Goal: Task Accomplishment & Management: Manage account settings

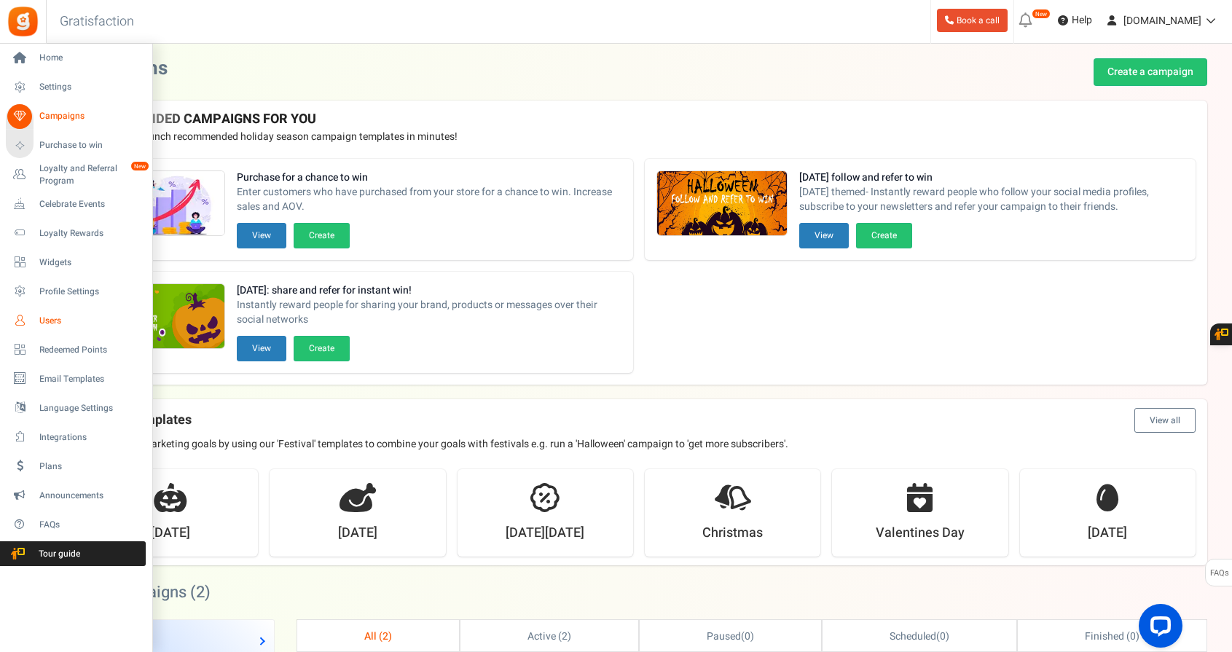
click at [39, 318] on span "Users" at bounding box center [90, 321] width 102 height 12
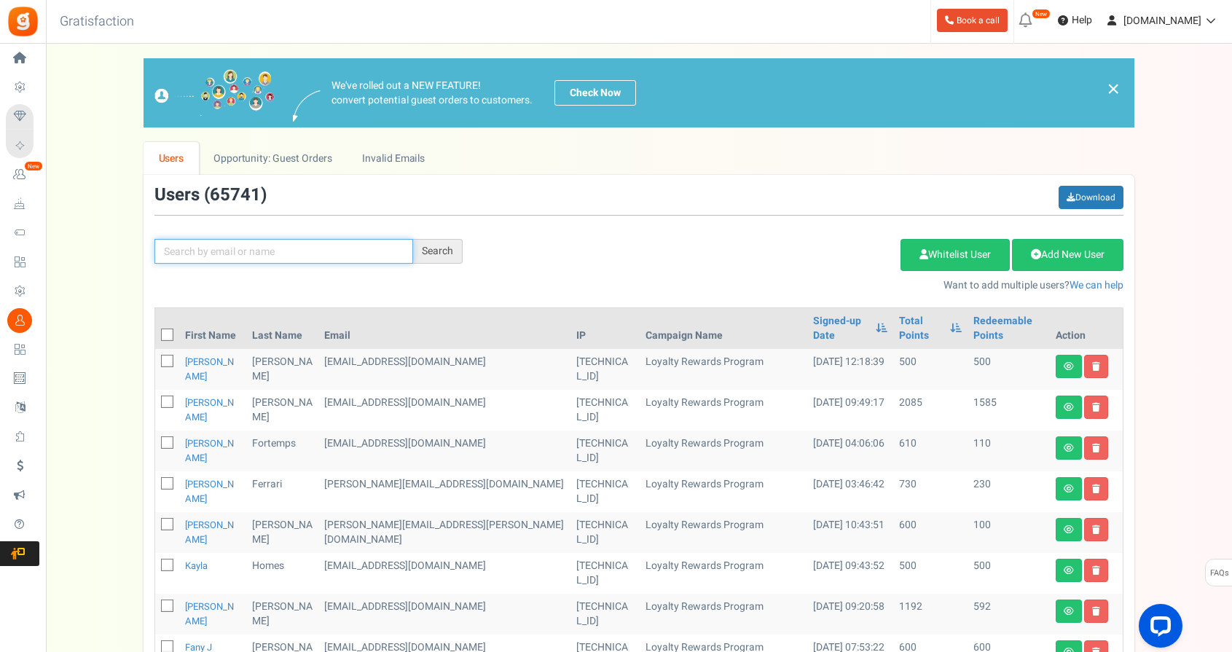
click at [261, 253] on input "text" at bounding box center [283, 251] width 259 height 25
paste input "[EMAIL_ADDRESS][DOMAIN_NAME]"
type input "[EMAIL_ADDRESS][DOMAIN_NAME]"
click at [432, 259] on div "Search" at bounding box center [438, 251] width 50 height 25
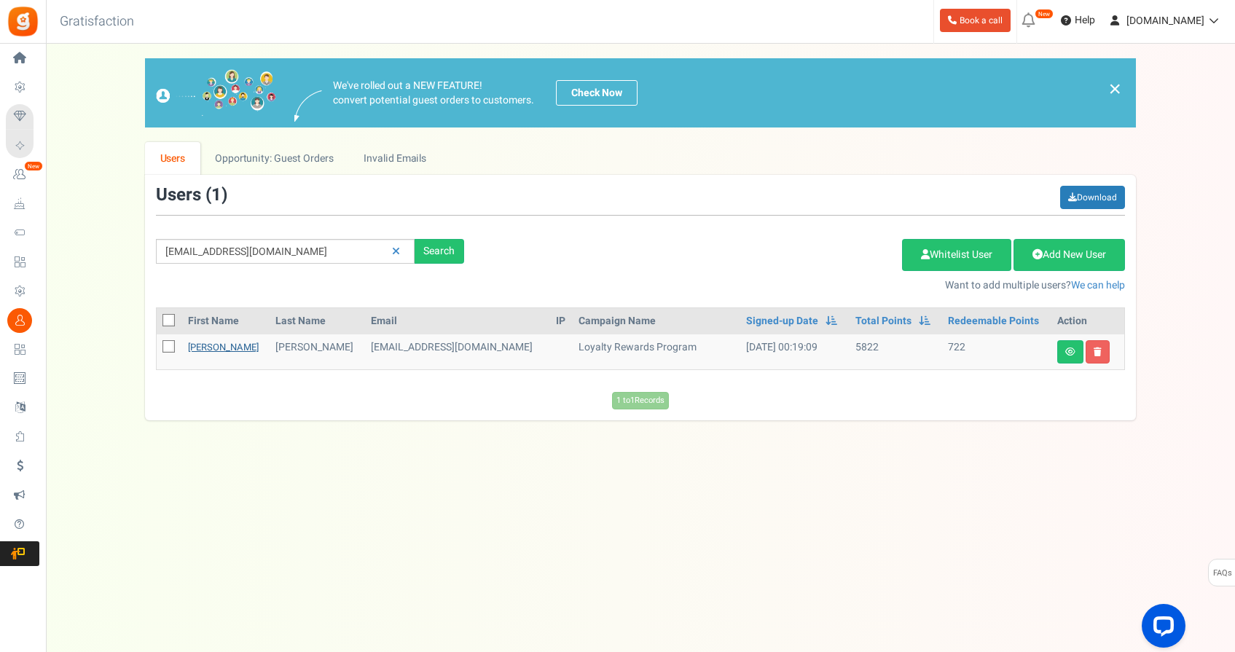
click at [208, 348] on link "[PERSON_NAME]" at bounding box center [223, 347] width 71 height 14
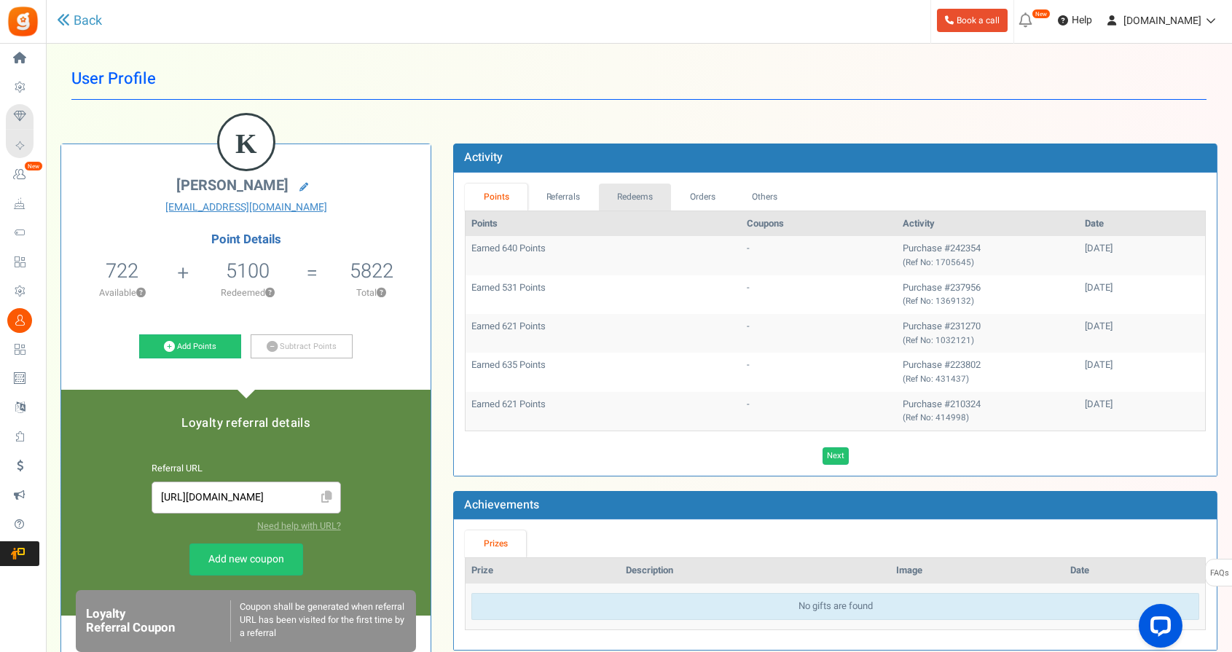
click at [641, 202] on link "Redeems" at bounding box center [635, 197] width 73 height 27
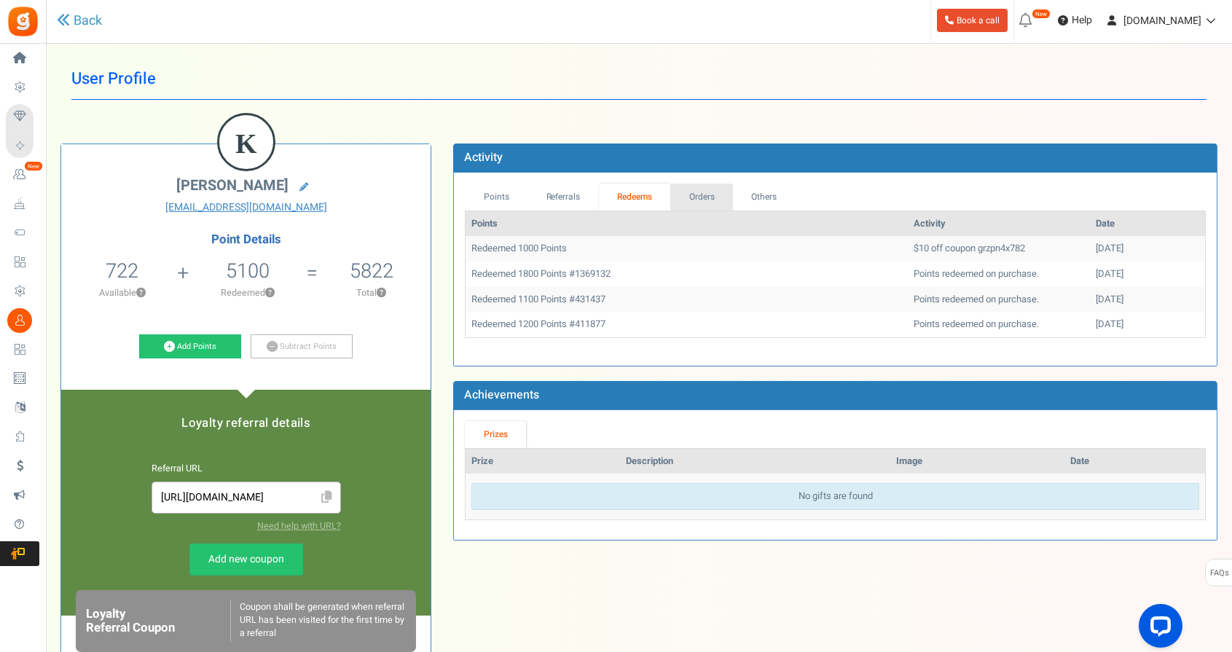
click at [692, 195] on link "Orders" at bounding box center [701, 197] width 63 height 27
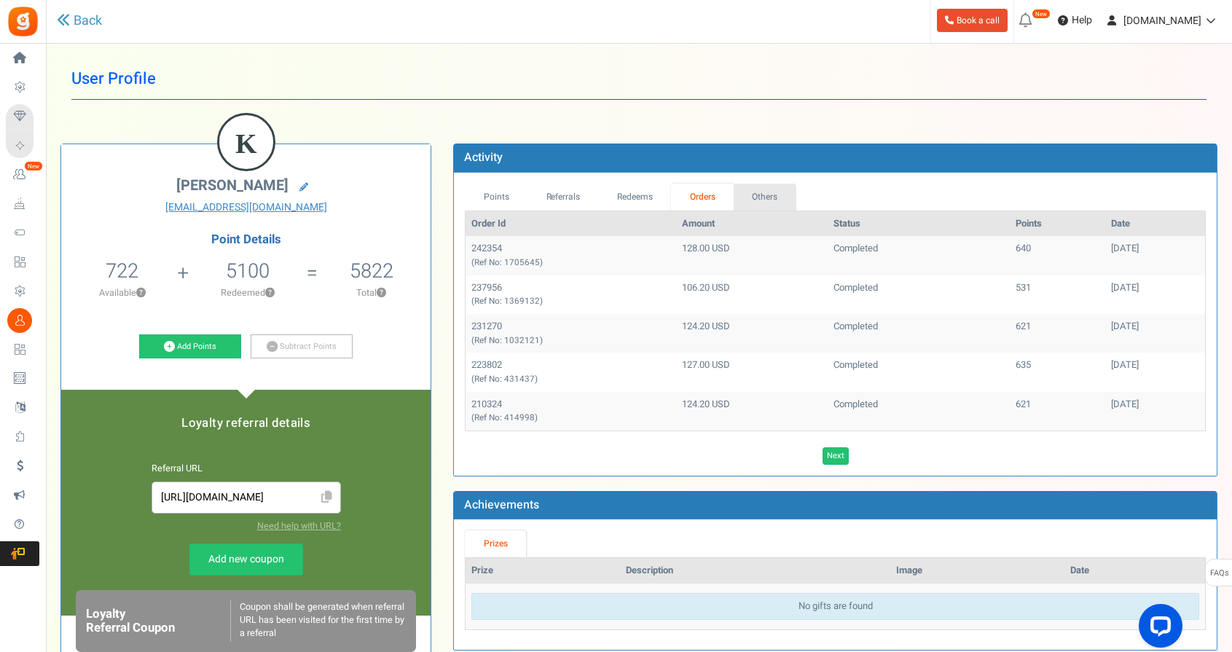
click at [742, 192] on link "Others" at bounding box center [765, 197] width 63 height 27
